Goal: Task Accomplishment & Management: Manage account settings

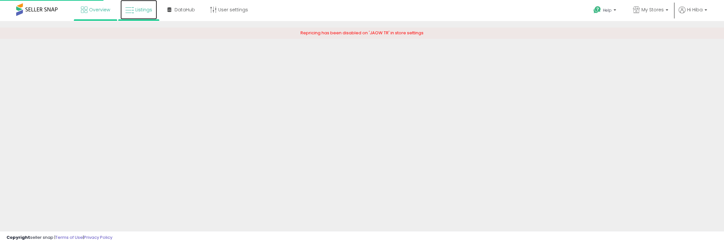
click at [140, 11] on span "Listings" at bounding box center [143, 9] width 17 height 6
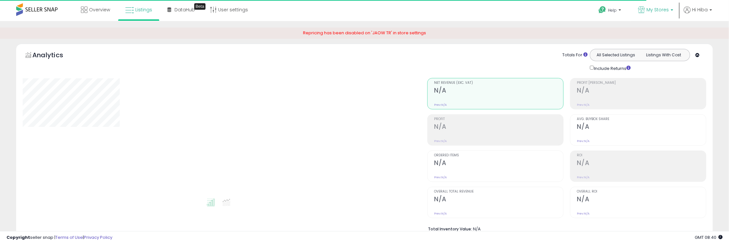
click at [654, 2] on link "My Stores" at bounding box center [655, 10] width 45 height 21
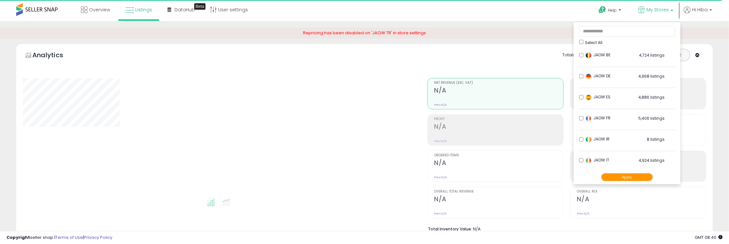
click at [718, 37] on div "Repricing has been disabled on 'JAOW TR' in store settings" at bounding box center [364, 33] width 729 height 11
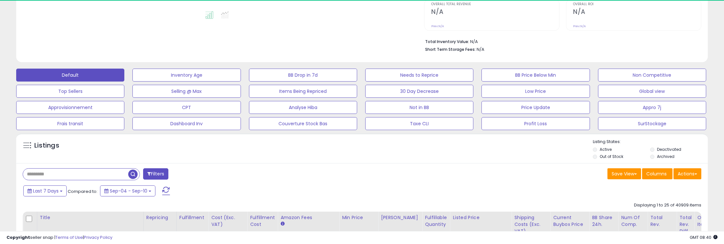
scroll to position [216, 0]
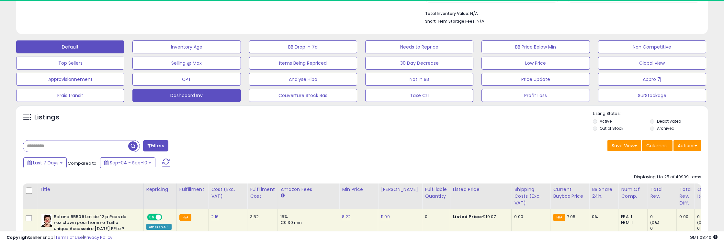
click at [213, 96] on button "Dashboard Inv" at bounding box center [186, 95] width 108 height 13
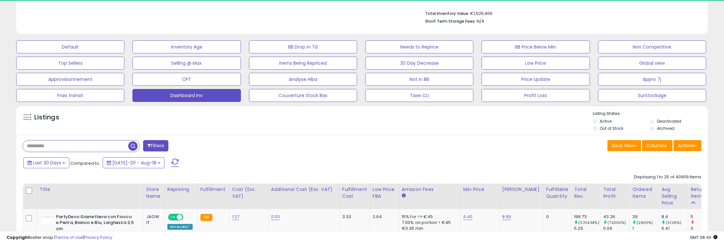
click at [110, 149] on input "text" at bounding box center [75, 146] width 105 height 11
paste input "**********"
type input "**********"
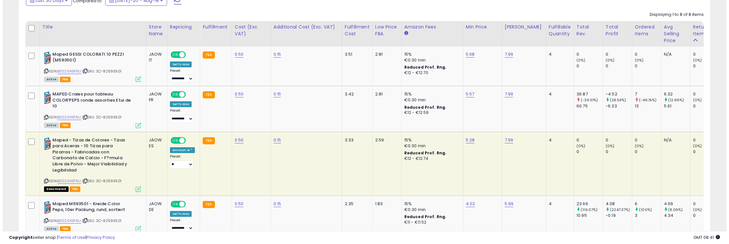
scroll to position [386, 0]
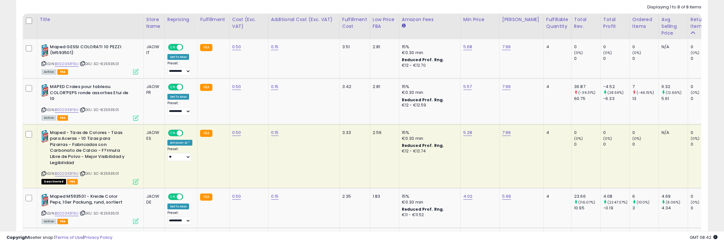
click at [54, 179] on span "Deactivated" at bounding box center [53, 182] width 25 height 6
click at [132, 179] on div "Deactivated FBA" at bounding box center [89, 181] width 97 height 5
click at [131, 179] on div "Deactivated FBA" at bounding box center [89, 181] width 97 height 5
click at [135, 179] on icon at bounding box center [136, 182] width 6 height 6
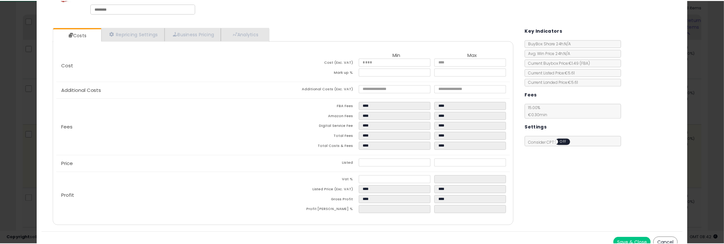
scroll to position [36, 0]
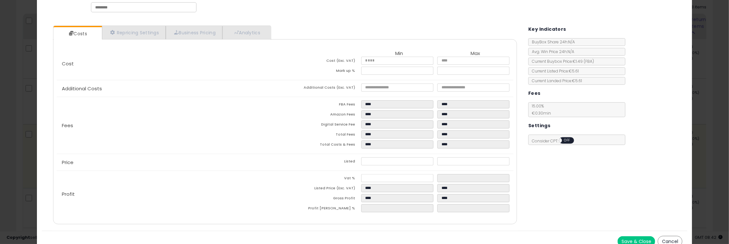
click at [8, 156] on div "× Close Maped - Tizas de Colores - Tizas para Aceras - 10 Tizas para Pizarras -…" at bounding box center [364, 122] width 729 height 244
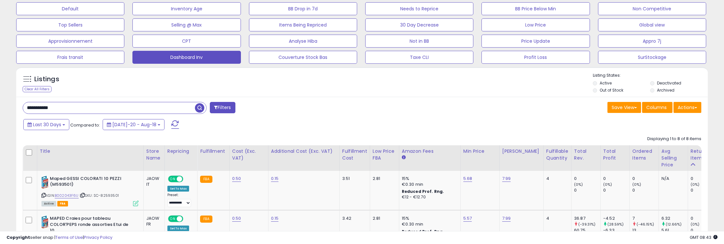
scroll to position [242, 0]
